Goal: Check status

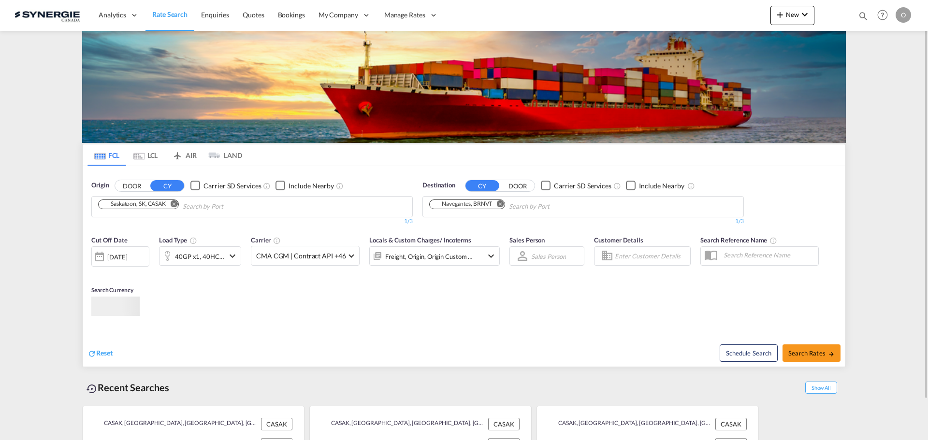
drag, startPoint x: 862, startPoint y: 14, endPoint x: 820, endPoint y: 20, distance: 42.4
click at [862, 15] on md-icon "icon-magnify" at bounding box center [863, 16] width 11 height 11
click at [700, 18] on select "Bookings Quotes Enquiries" at bounding box center [709, 15] width 46 height 17
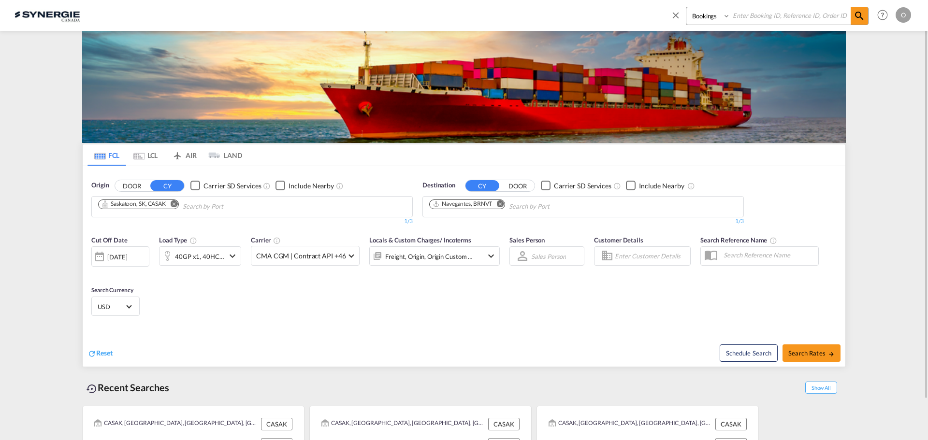
select select "Quotes"
click at [686, 7] on select "Bookings Quotes Enquiries" at bounding box center [709, 15] width 46 height 17
click at [744, 20] on input at bounding box center [790, 15] width 120 height 17
paste input "SYC000015262"
type input "SYC000015262"
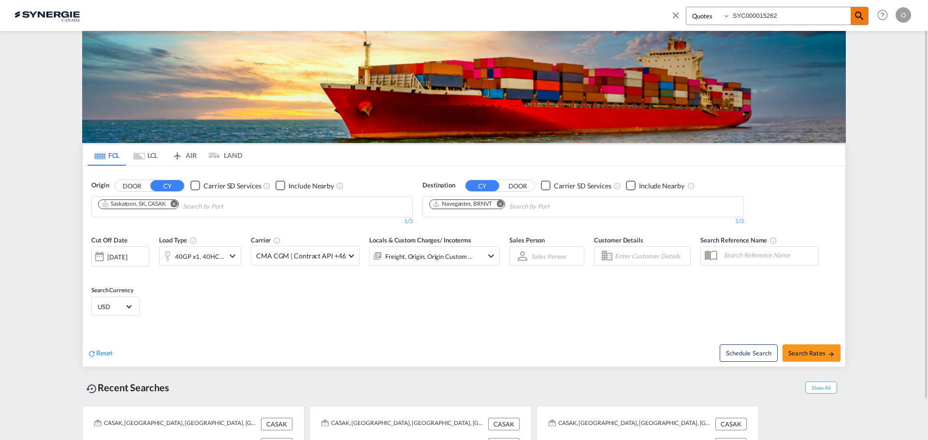
click at [858, 19] on md-icon "icon-magnify" at bounding box center [860, 16] width 12 height 12
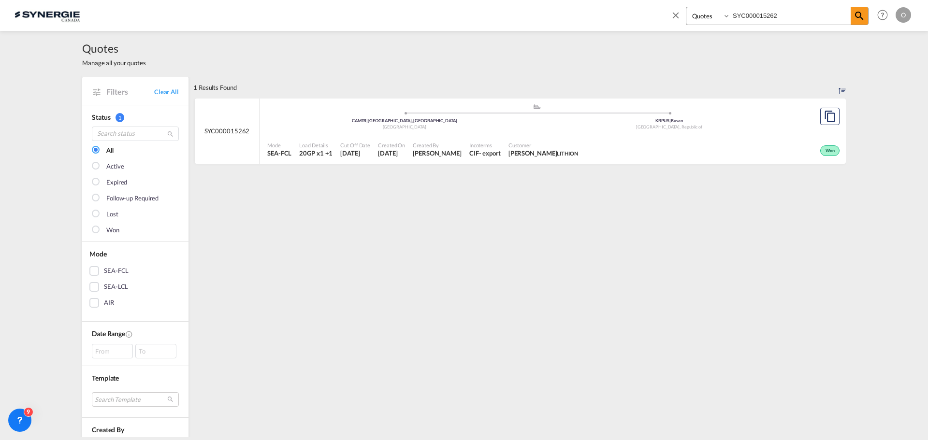
click at [421, 144] on span "Created By" at bounding box center [437, 145] width 49 height 7
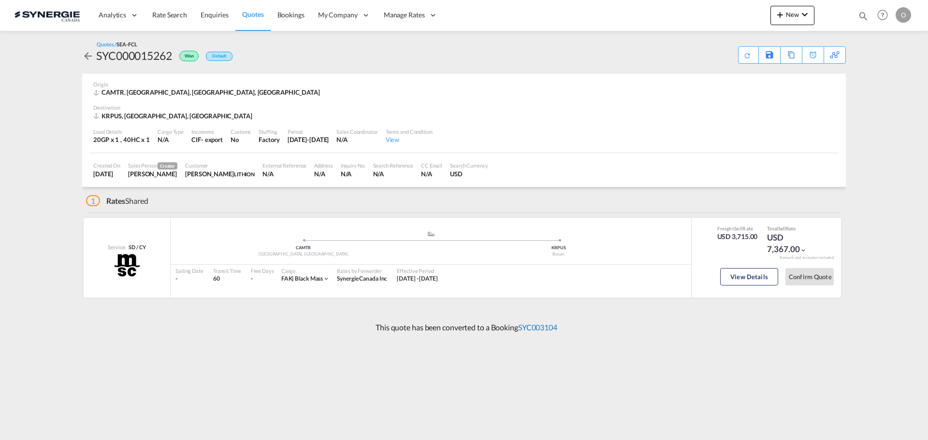
click at [539, 329] on link "SYC003104" at bounding box center [537, 327] width 39 height 9
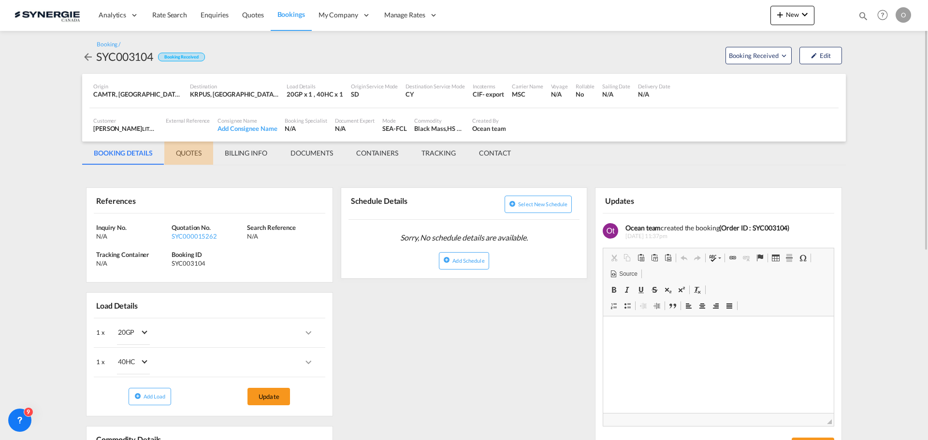
click at [190, 154] on md-tab-item "QUOTES" at bounding box center [188, 153] width 49 height 23
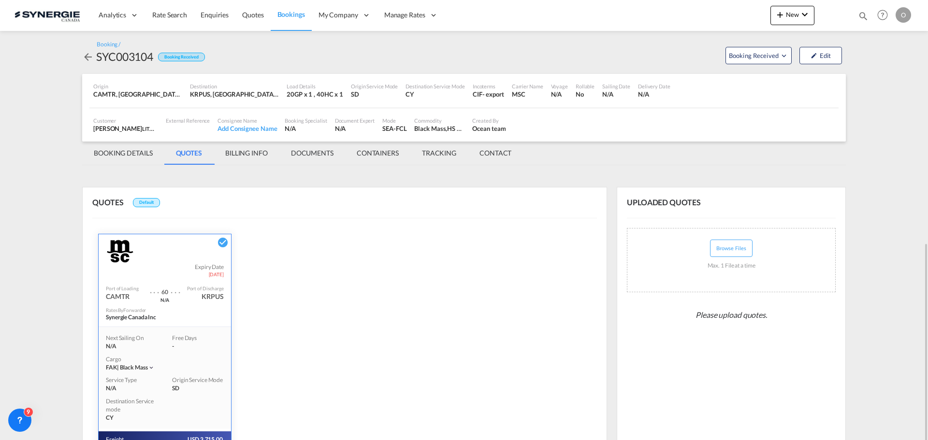
scroll to position [138, 0]
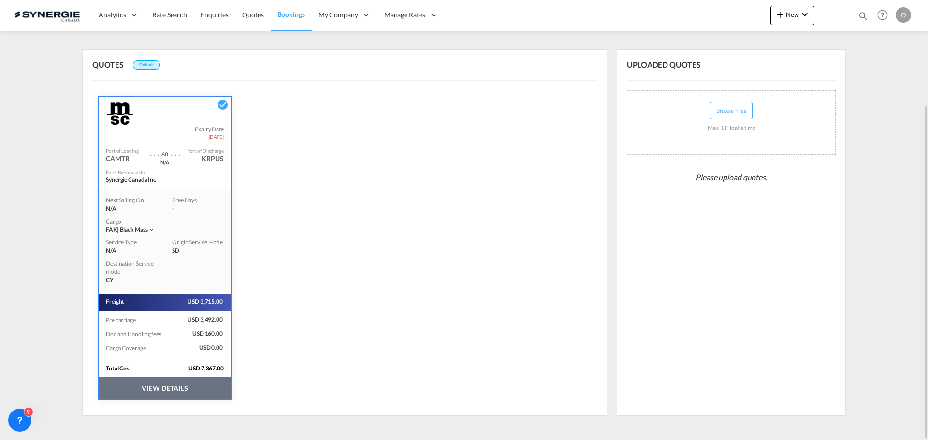
click at [150, 383] on button "VIEW DETAILS" at bounding box center [165, 388] width 132 height 22
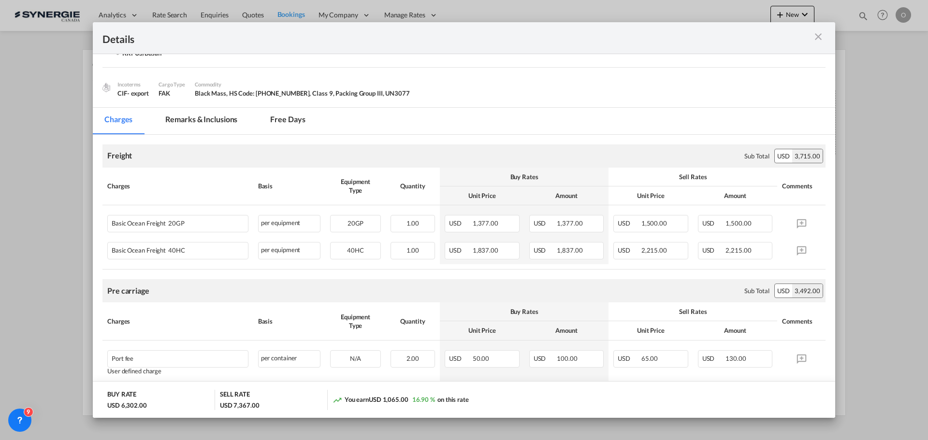
scroll to position [0, 0]
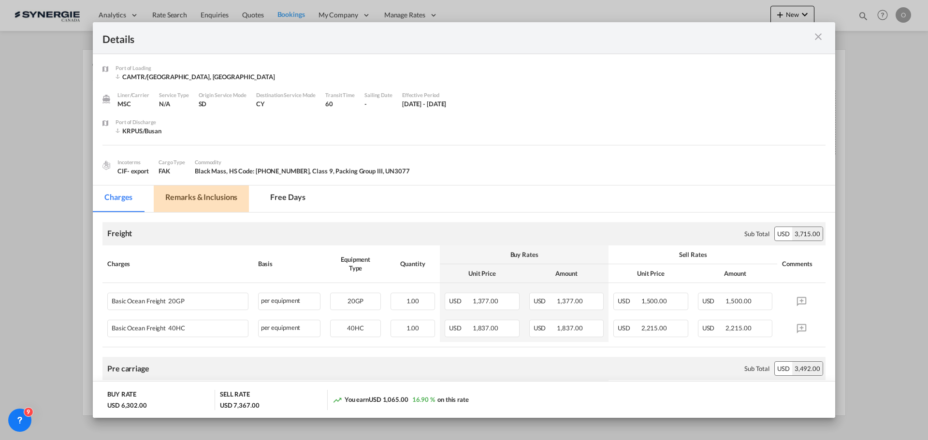
click at [217, 197] on md-tab-item "Remarks & Inclusions" at bounding box center [201, 199] width 95 height 27
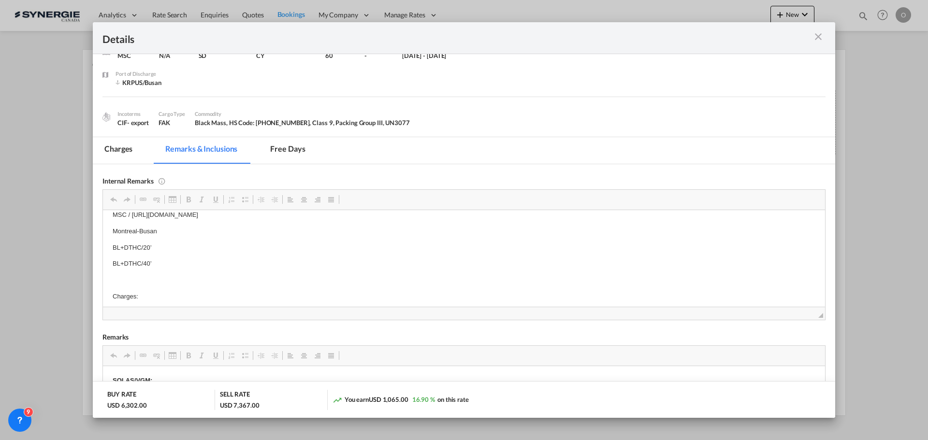
scroll to position [10, 0]
drag, startPoint x: 400, startPoint y: 228, endPoint x: 147, endPoint y: 216, distance: 252.6
drag, startPoint x: 387, startPoint y: 214, endPoint x: 132, endPoint y: 221, distance: 254.3
click at [132, 221] on p "MSC / https://app.frontapp.com/open/msg_1hysz9n3?key=c0XE302WWSvtdNGdXSzjtCV7co…" at bounding box center [464, 224] width 703 height 10
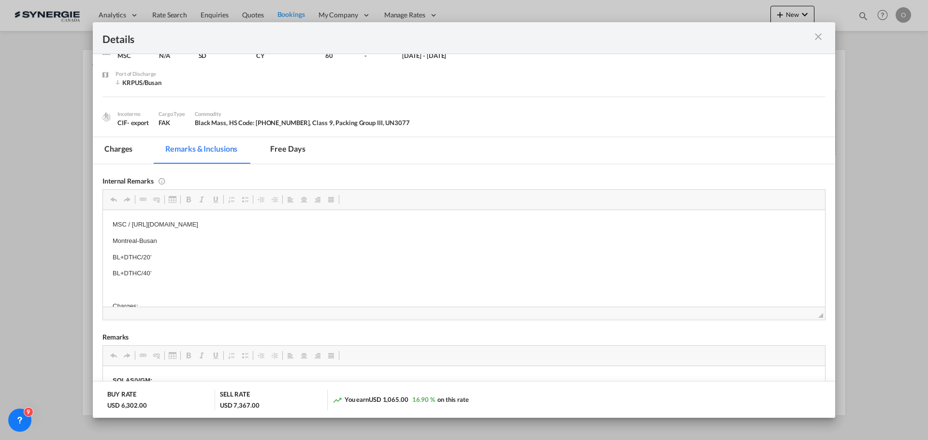
copy p "https://app.frontapp.com/open/msg_1hysz9n3?key=c0XE302WWSvtdNGdXSzjtCV7coD6HK7g"
click at [123, 147] on md-tab-item "Charges" at bounding box center [118, 150] width 51 height 27
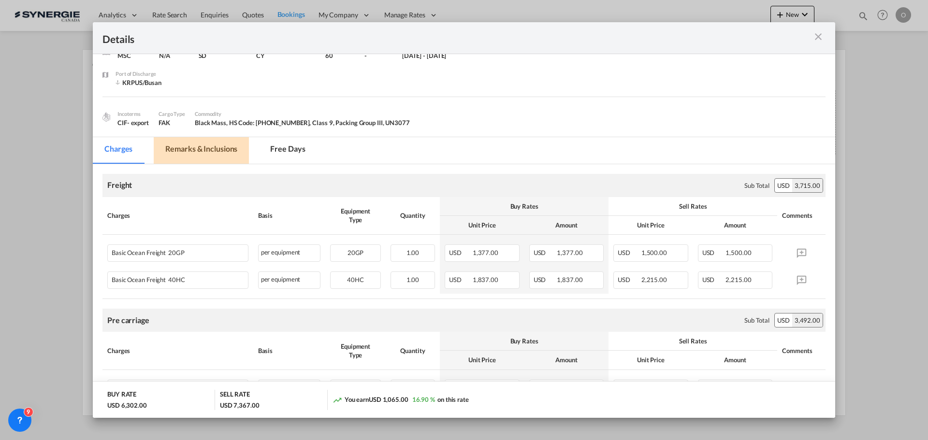
click at [207, 148] on md-tab-item "Remarks & Inclusions" at bounding box center [201, 150] width 95 height 27
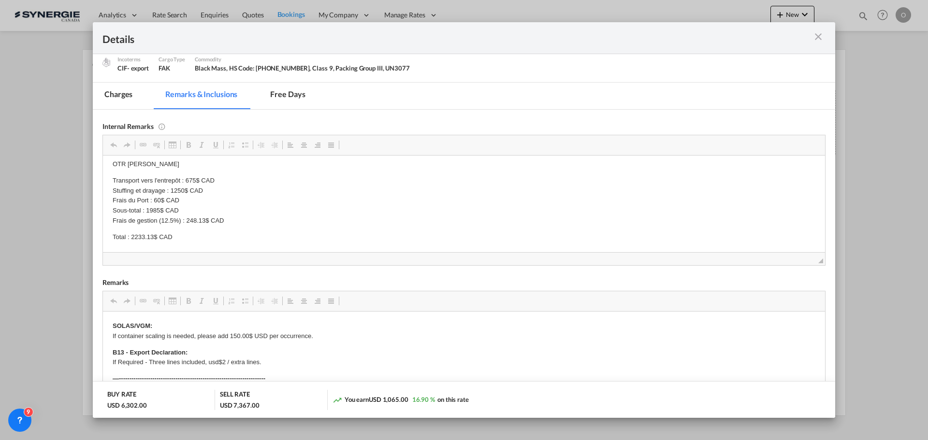
scroll to position [0, 0]
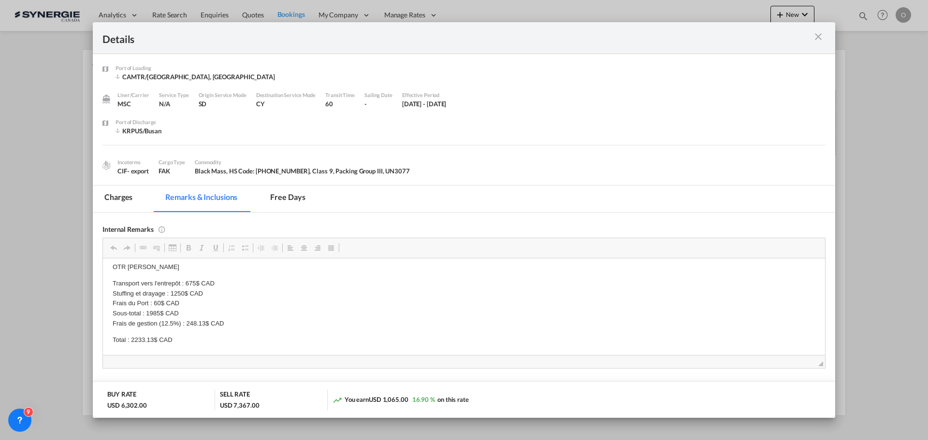
drag, startPoint x: 822, startPoint y: 39, endPoint x: 738, endPoint y: 77, distance: 91.5
click at [821, 39] on md-icon "icon-close m-3 fg-AAA8AD cursor" at bounding box center [818, 37] width 12 height 12
